Goal: Ask a question

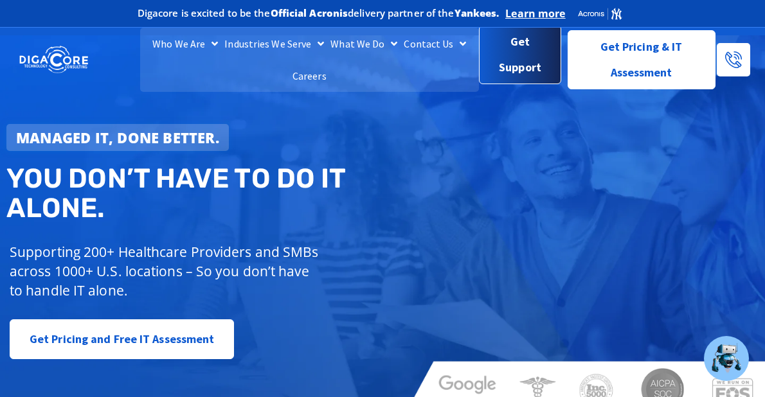
click at [519, 44] on span "Get Support" at bounding box center [520, 54] width 61 height 51
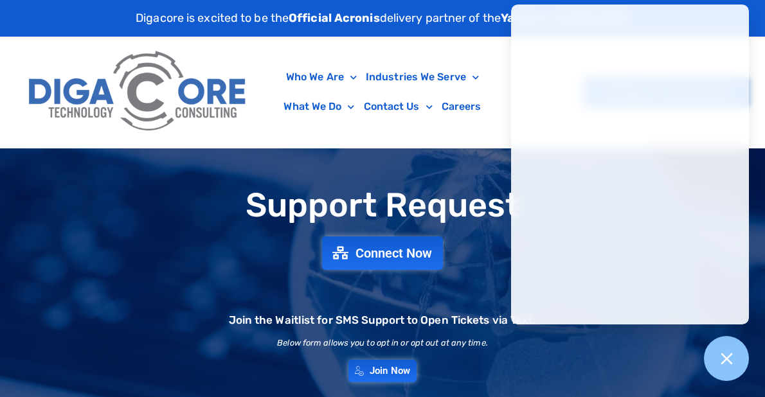
click at [23, 229] on div "Support Request Connect Now Join the Waitlist for SMS Support to Open Tickets v…" at bounding box center [382, 285] width 765 height 208
drag, startPoint x: 116, startPoint y: 210, endPoint x: 124, endPoint y: 208, distance: 8.1
click at [118, 210] on h1 "Support Request" at bounding box center [382, 205] width 752 height 37
click at [325, 163] on div "Support Request Connect Now Join the Waitlist for SMS Support to Open Tickets v…" at bounding box center [382, 285] width 765 height 273
click at [192, 187] on div "Support Request Connect Now Join the Waitlist for SMS Support to Open Tickets v…" at bounding box center [382, 285] width 765 height 208
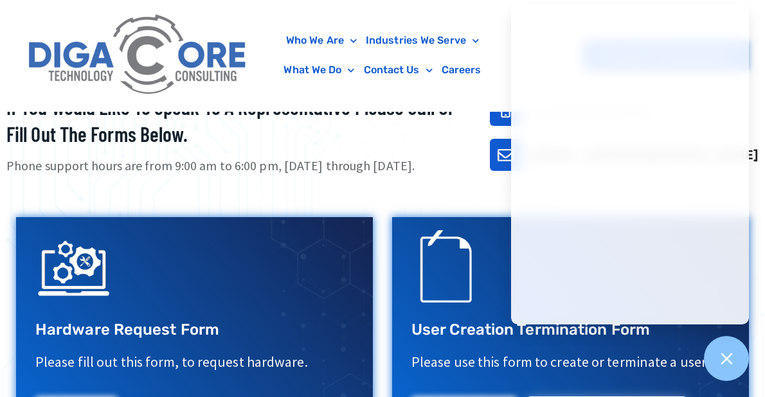
scroll to position [321, 0]
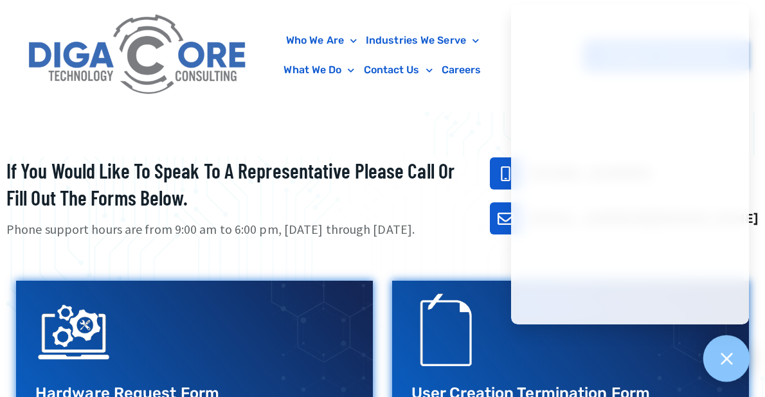
click at [732, 372] on div at bounding box center [726, 359] width 47 height 47
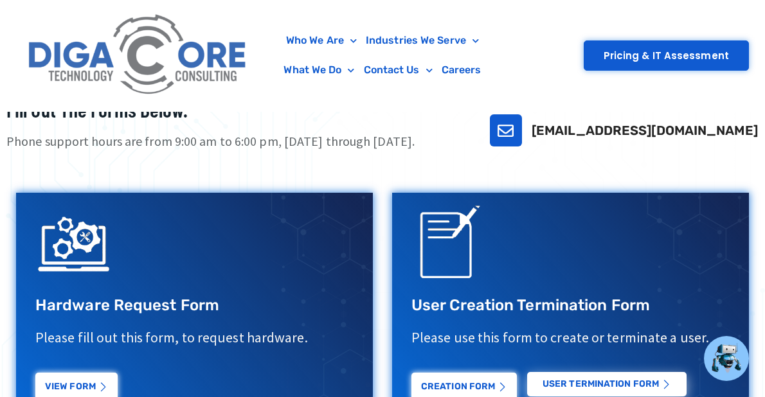
scroll to position [450, 0]
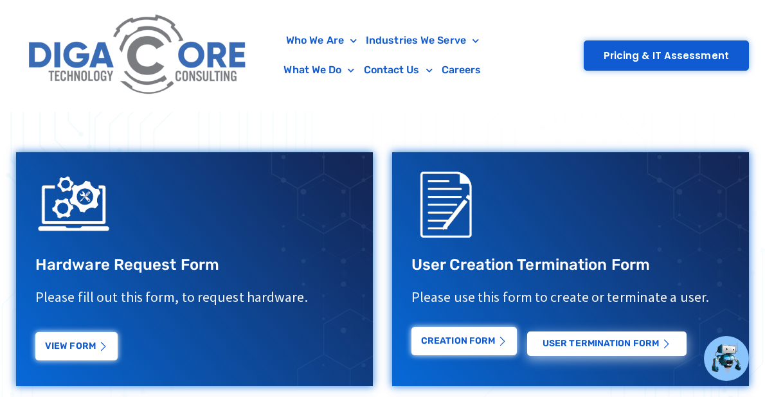
click at [456, 349] on link "Creation Form" at bounding box center [463, 341] width 105 height 28
